Goal: Transaction & Acquisition: Purchase product/service

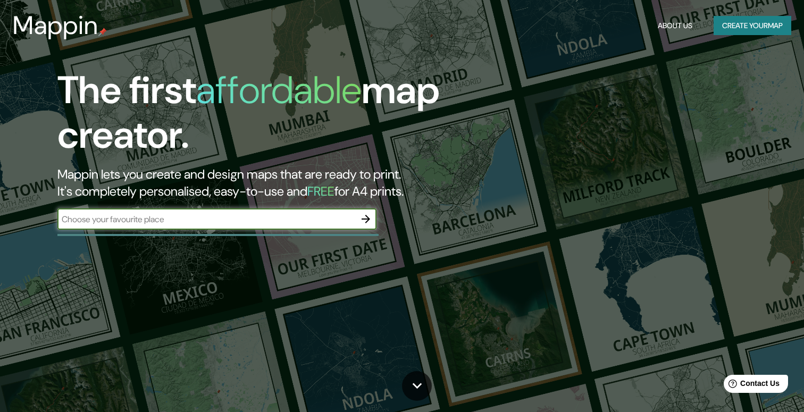
click at [297, 224] on input "text" at bounding box center [206, 219] width 298 height 12
click at [222, 219] on input "مطب دکتر [PERSON_NAME]" at bounding box center [206, 219] width 298 height 12
type input "[GEOGRAPHIC_DATA]"
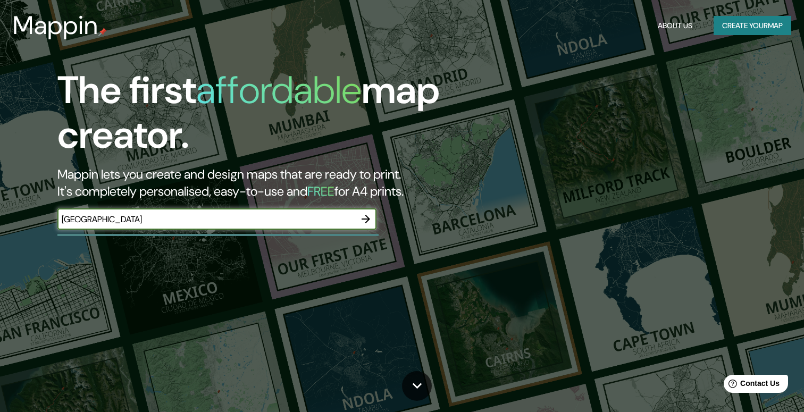
click at [364, 214] on icon "button" at bounding box center [366, 219] width 13 height 13
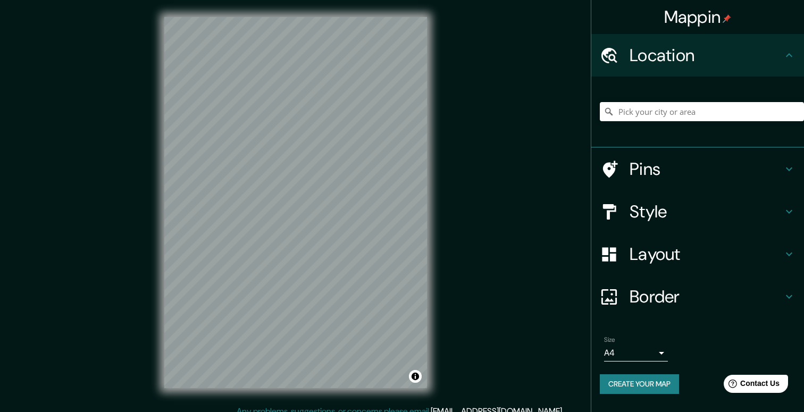
click at [743, 212] on h4 "Style" at bounding box center [706, 211] width 153 height 21
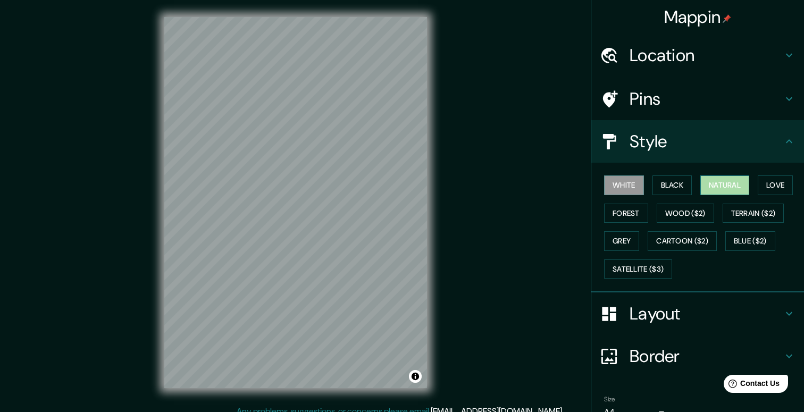
click at [739, 179] on button "Natural" at bounding box center [725, 186] width 49 height 20
click at [776, 189] on button "Love" at bounding box center [775, 186] width 35 height 20
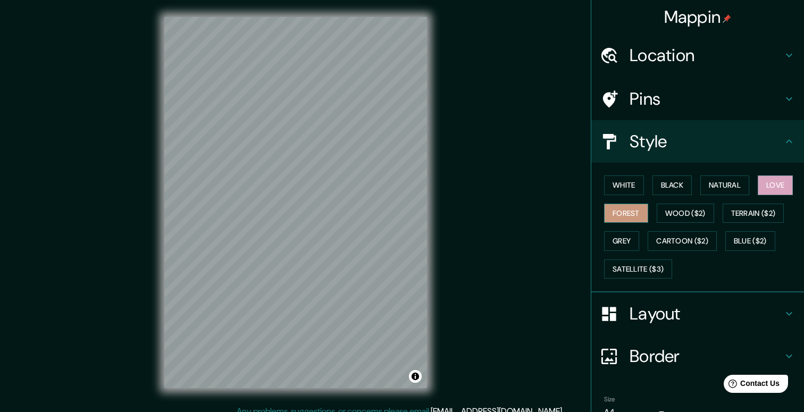
click at [632, 210] on button "Forest" at bounding box center [626, 214] width 44 height 20
click at [675, 209] on button "Wood ($2)" at bounding box center [685, 214] width 57 height 20
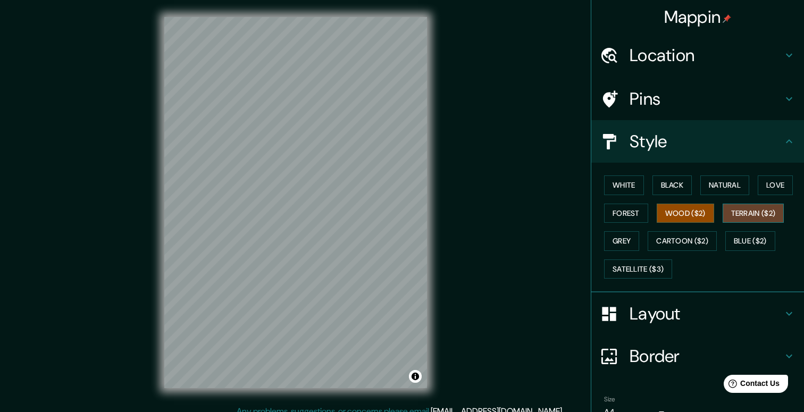
click at [742, 214] on button "Terrain ($2)" at bounding box center [754, 214] width 62 height 20
click at [627, 245] on button "Grey" at bounding box center [621, 241] width 35 height 20
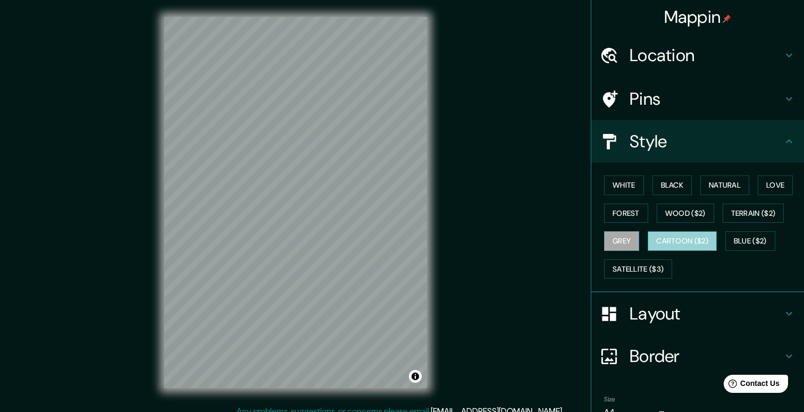
click at [695, 240] on button "Cartoon ($2)" at bounding box center [682, 241] width 69 height 20
click at [752, 240] on button "Blue ($2)" at bounding box center [751, 241] width 50 height 20
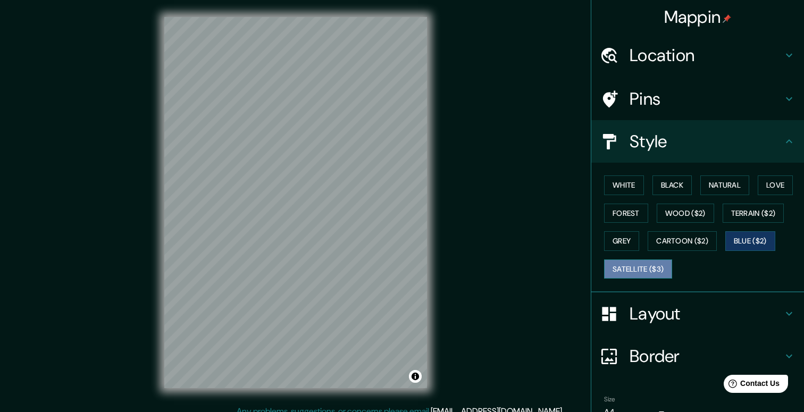
click at [647, 267] on button "Satellite ($3)" at bounding box center [638, 270] width 68 height 20
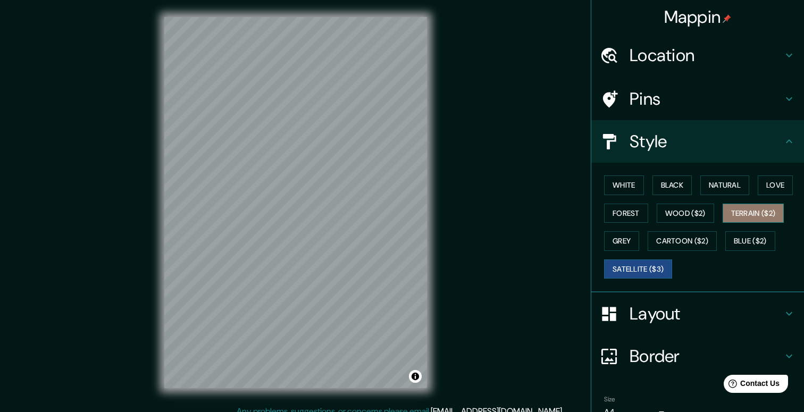
click at [762, 215] on button "Terrain ($2)" at bounding box center [754, 214] width 62 height 20
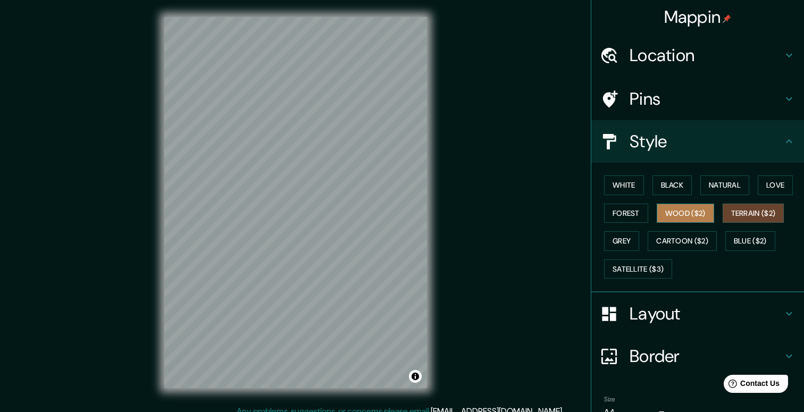
click at [696, 209] on button "Wood ($2)" at bounding box center [685, 214] width 57 height 20
click at [777, 189] on button "Love" at bounding box center [775, 186] width 35 height 20
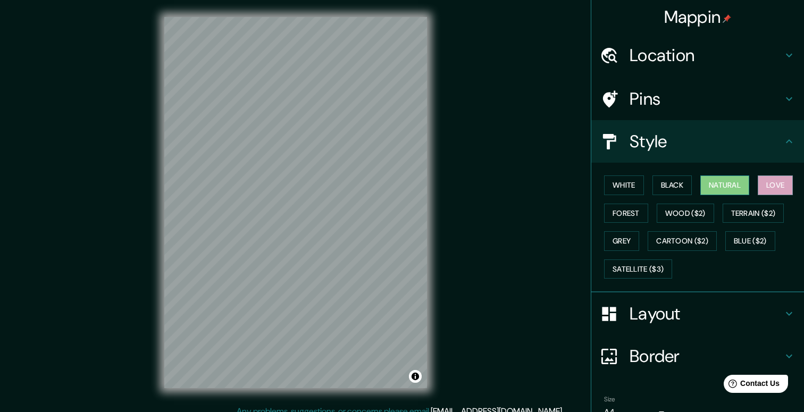
click at [739, 181] on button "Natural" at bounding box center [725, 186] width 49 height 20
click at [681, 184] on button "Black" at bounding box center [673, 186] width 40 height 20
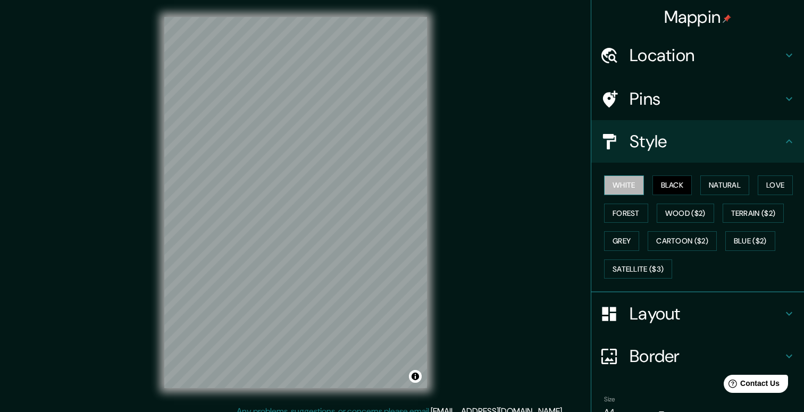
click at [614, 180] on button "White" at bounding box center [624, 186] width 40 height 20
click at [645, 305] on h4 "Layout" at bounding box center [706, 313] width 153 height 21
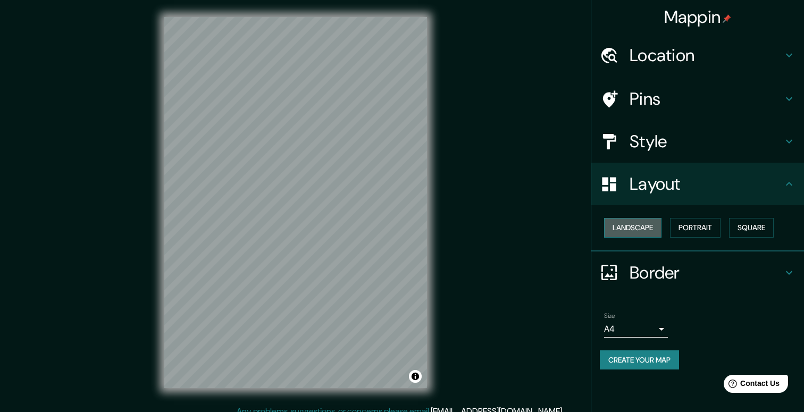
click at [639, 224] on button "Landscape" at bounding box center [632, 228] width 57 height 20
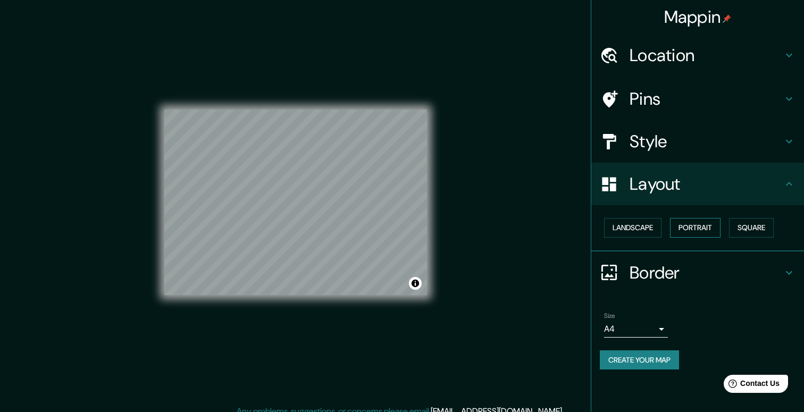
click at [707, 228] on button "Portrait" at bounding box center [695, 228] width 51 height 20
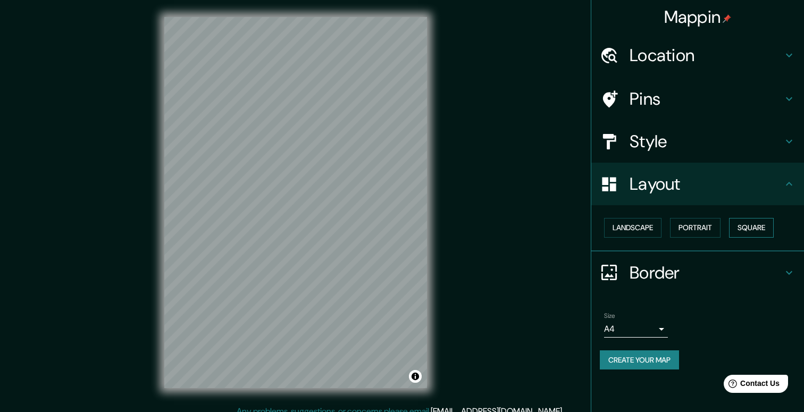
click at [759, 230] on button "Square" at bounding box center [751, 228] width 45 height 20
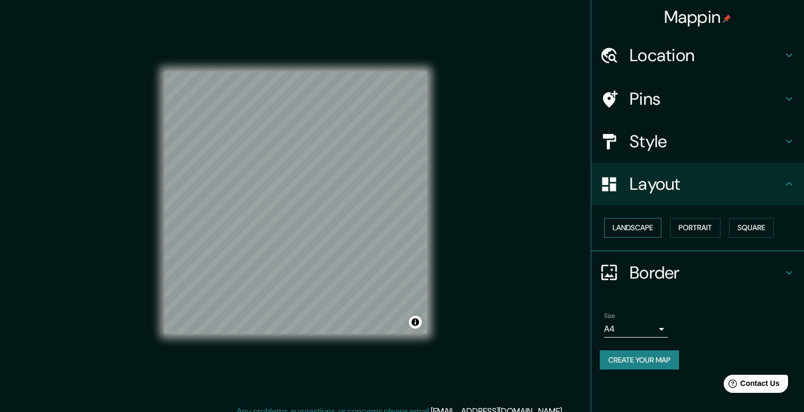
click at [622, 228] on button "Landscape" at bounding box center [632, 228] width 57 height 20
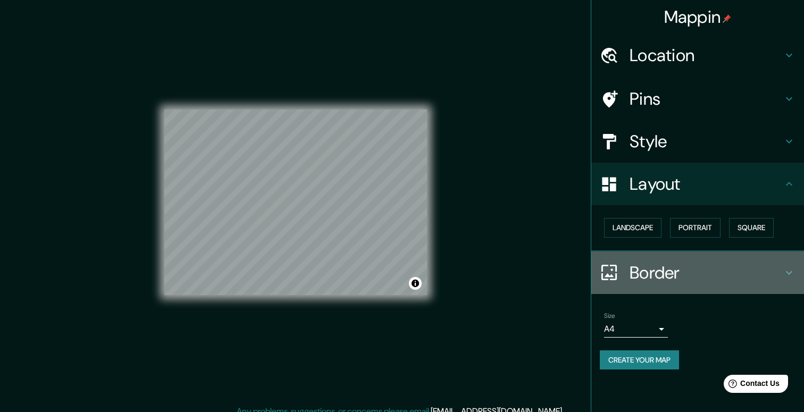
click at [661, 270] on h4 "Border" at bounding box center [706, 272] width 153 height 21
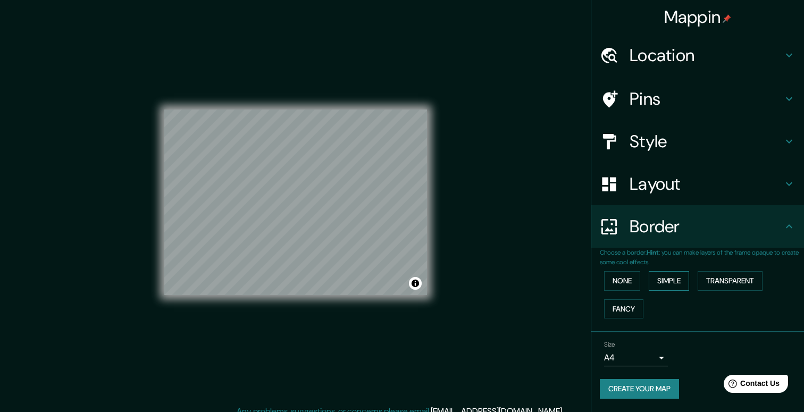
click at [671, 277] on button "Simple" at bounding box center [669, 281] width 40 height 20
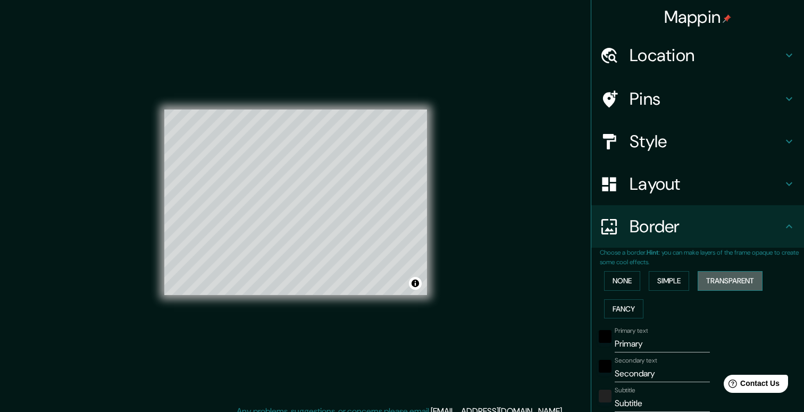
click at [730, 274] on button "Transparent" at bounding box center [730, 281] width 65 height 20
click at [625, 303] on button "Fancy" at bounding box center [623, 309] width 39 height 20
click at [627, 276] on button "None" at bounding box center [622, 281] width 36 height 20
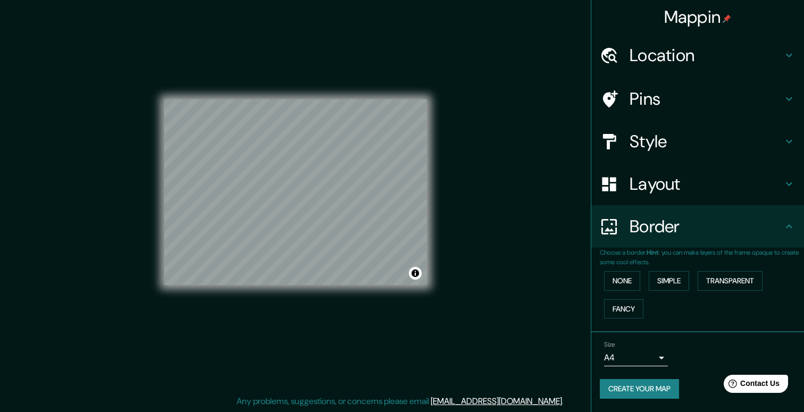
scroll to position [10, 0]
click at [660, 352] on body "Mappin Location Pins Style Layout Border Choose a border. Hint : you can make l…" at bounding box center [402, 196] width 804 height 412
click at [635, 371] on li "A3" at bounding box center [636, 370] width 64 height 19
type input "a4"
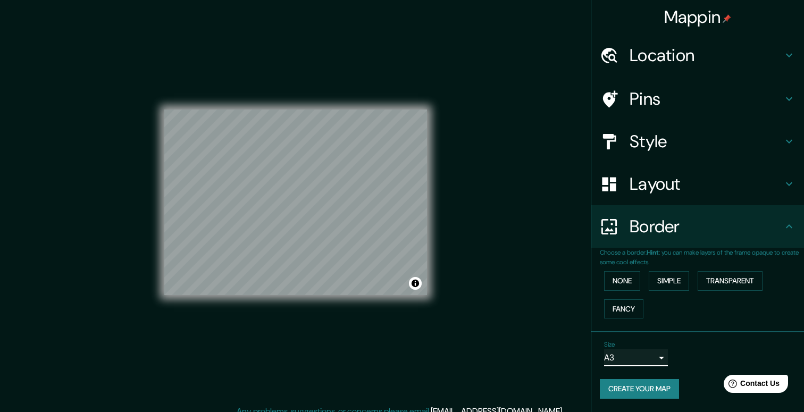
scroll to position [0, 0]
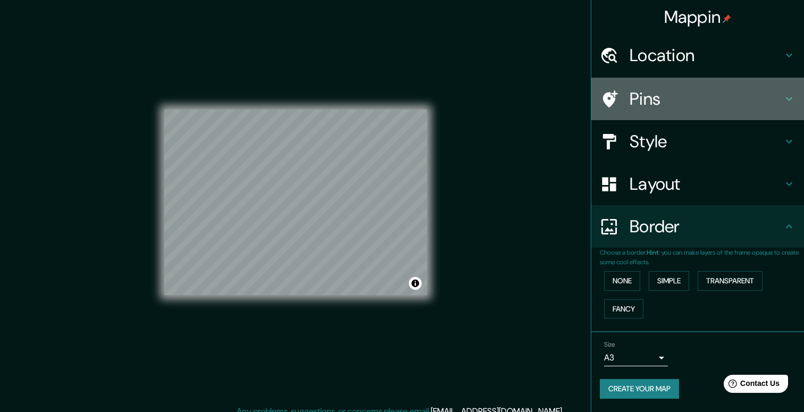
click at [695, 101] on h4 "Pins" at bounding box center [706, 98] width 153 height 21
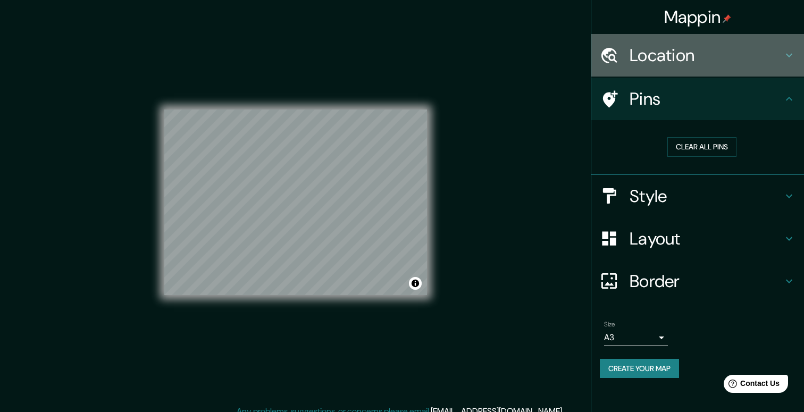
click at [718, 60] on h4 "Location" at bounding box center [706, 55] width 153 height 21
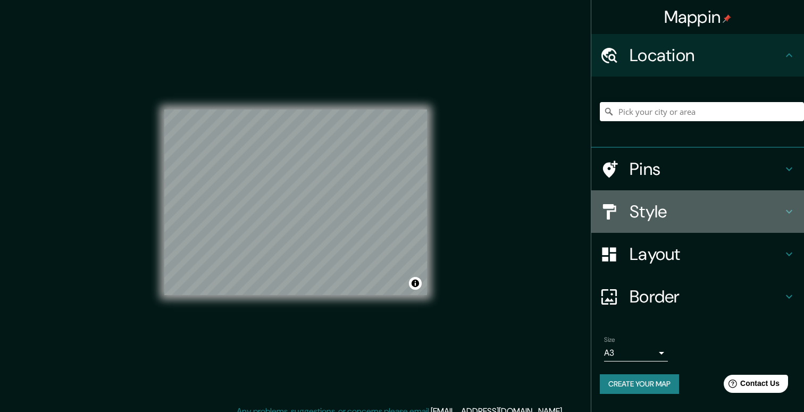
click at [691, 206] on h4 "Style" at bounding box center [706, 211] width 153 height 21
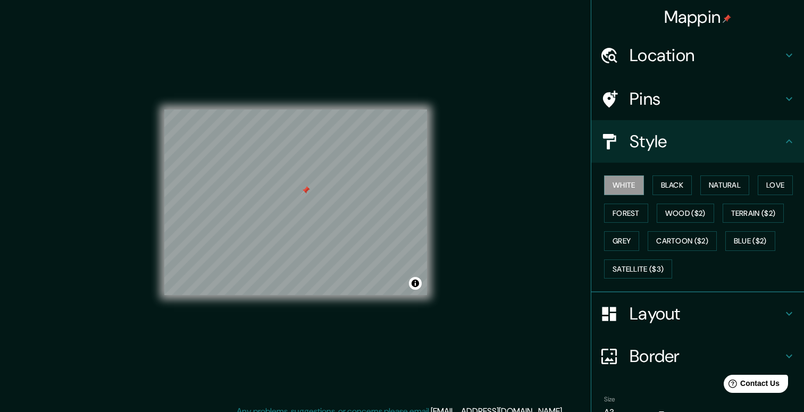
click at [302, 195] on div at bounding box center [306, 190] width 9 height 9
click at [302, 193] on div at bounding box center [302, 191] width 9 height 9
click at [303, 187] on div at bounding box center [302, 185] width 9 height 9
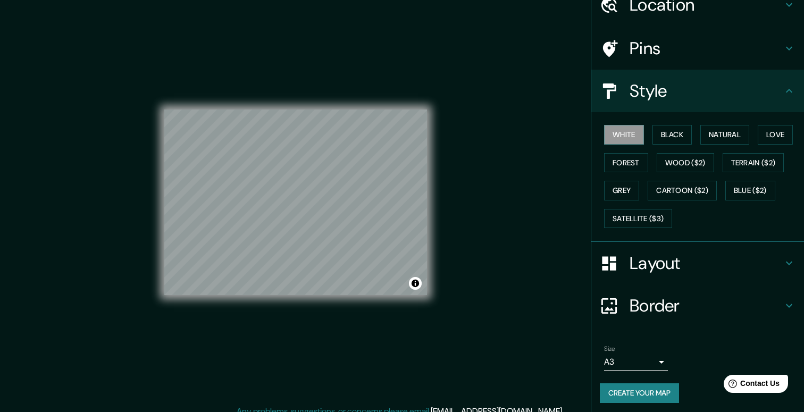
scroll to position [50, 0]
click at [654, 391] on button "Create your map" at bounding box center [639, 394] width 79 height 20
